Goal: Task Accomplishment & Management: Use online tool/utility

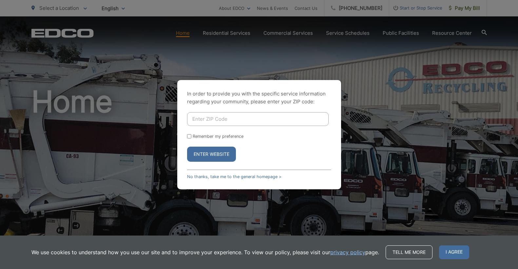
click at [219, 118] on input "Enter ZIP Code" at bounding box center [258, 119] width 142 height 14
type input "92115"
click at [204, 153] on button "Enter Website" at bounding box center [211, 153] width 49 height 15
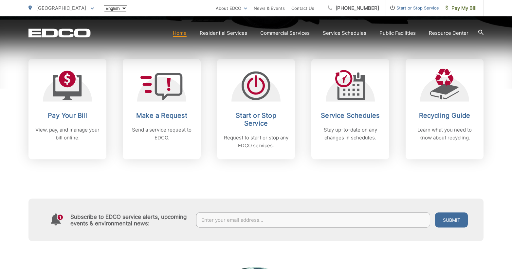
scroll to position [267, 0]
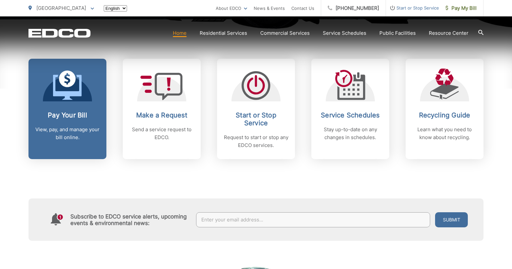
click at [65, 131] on p "View, pay, and manage your bill online." at bounding box center [67, 133] width 65 height 16
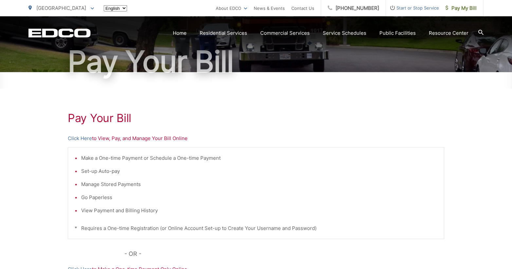
scroll to position [67, 0]
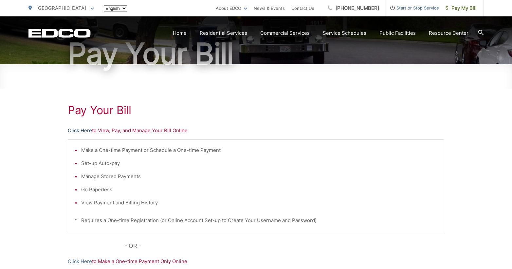
click at [85, 130] on link "Click Here" at bounding box center [80, 130] width 24 height 8
